Goal: Check status: Check status

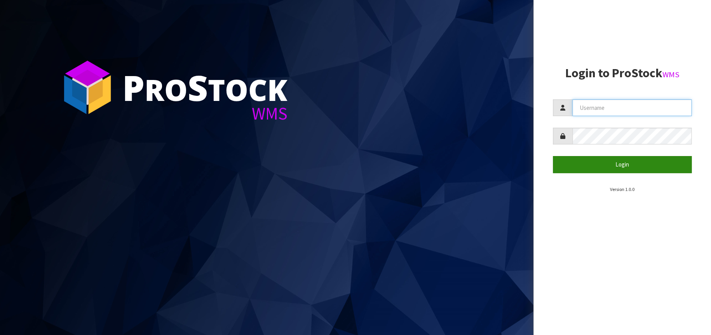
type input "[EMAIL_ADDRESS][DOMAIN_NAME]"
click at [614, 163] on button "Login" at bounding box center [622, 164] width 139 height 17
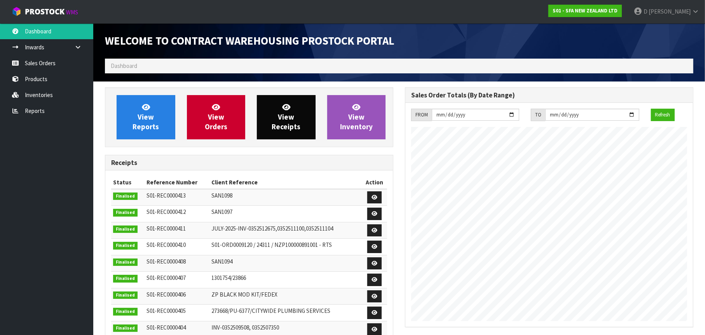
scroll to position [431, 300]
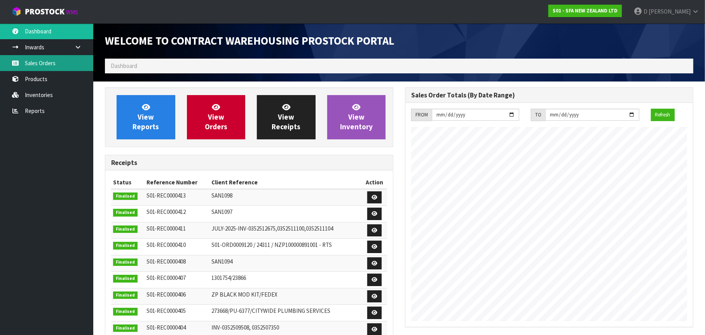
click at [43, 65] on link "Sales Orders" at bounding box center [46, 63] width 93 height 16
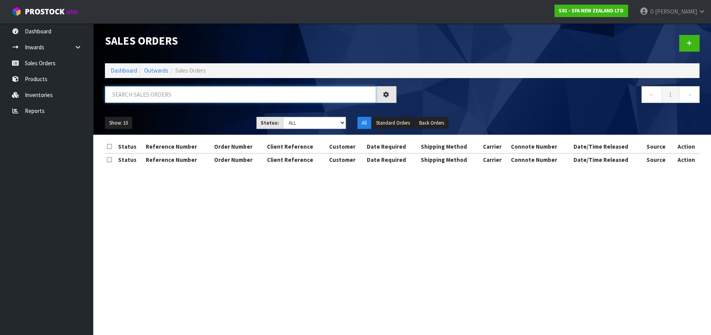
click at [116, 96] on input "text" at bounding box center [240, 94] width 271 height 17
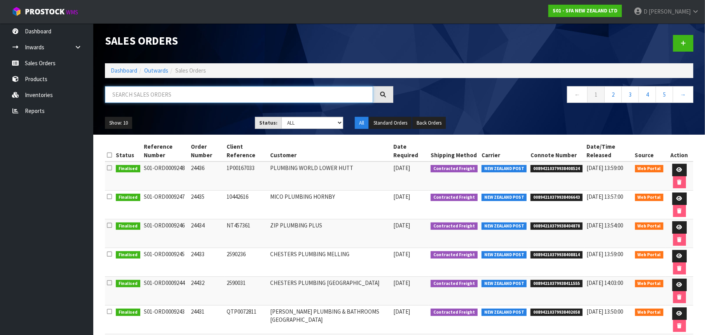
paste input "204235246"
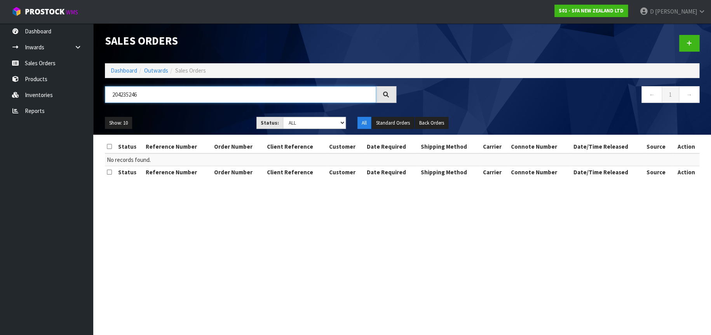
drag, startPoint x: 143, startPoint y: 94, endPoint x: 104, endPoint y: 92, distance: 38.6
click at [104, 92] on div "204235246" at bounding box center [250, 97] width 303 height 23
paste input "CK#47"
type input "CK#47"
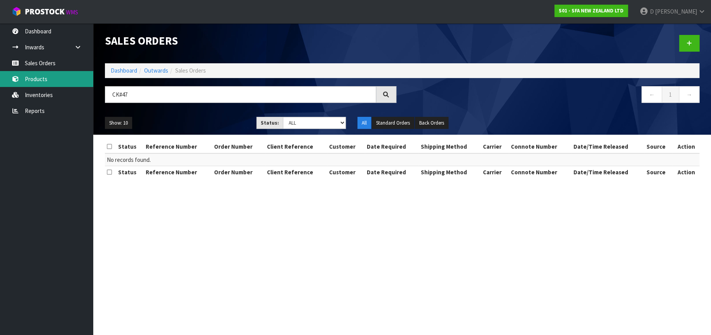
click at [50, 77] on link "Products" at bounding box center [46, 79] width 93 height 16
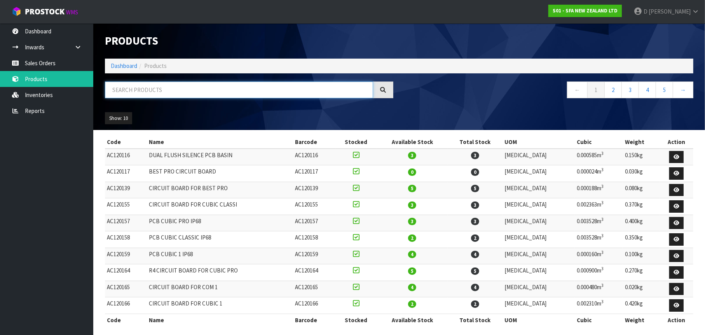
click at [125, 90] on input "text" at bounding box center [239, 90] width 268 height 17
type input "SA84"
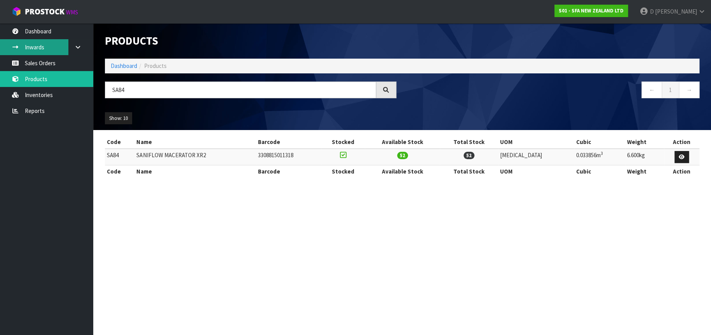
click at [55, 49] on link "Inwards" at bounding box center [46, 47] width 93 height 16
click at [49, 61] on body "Toggle navigation ProStock WMS S01 - SFA NEW ZEALAND LTD [PERSON_NAME] Logout D…" at bounding box center [355, 167] width 711 height 335
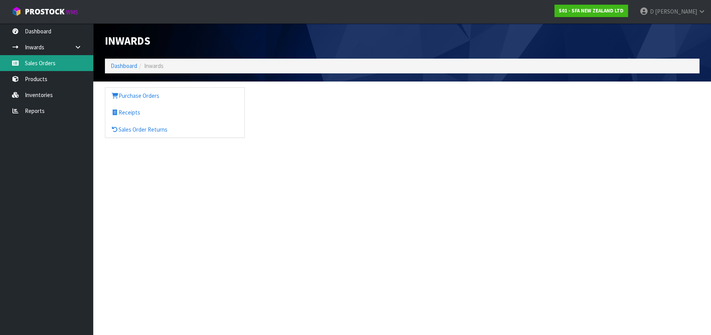
click at [57, 64] on link "Sales Orders" at bounding box center [46, 63] width 93 height 16
